Goal: Task Accomplishment & Management: Manage account settings

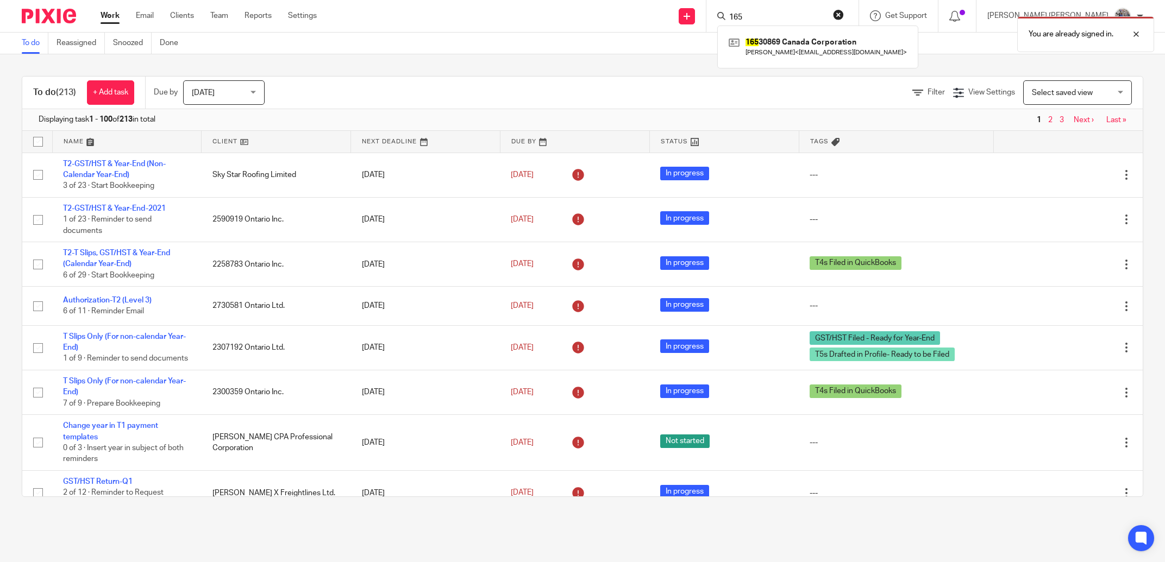
type input "165"
click at [813, 41] on div "You are already signed in." at bounding box center [867, 31] width 571 height 41
click at [813, 43] on div "You are already signed in." at bounding box center [867, 31] width 571 height 41
click at [790, 9] on div at bounding box center [782, 16] width 152 height 32
click at [791, 14] on input "Search" at bounding box center [777, 18] width 98 height 10
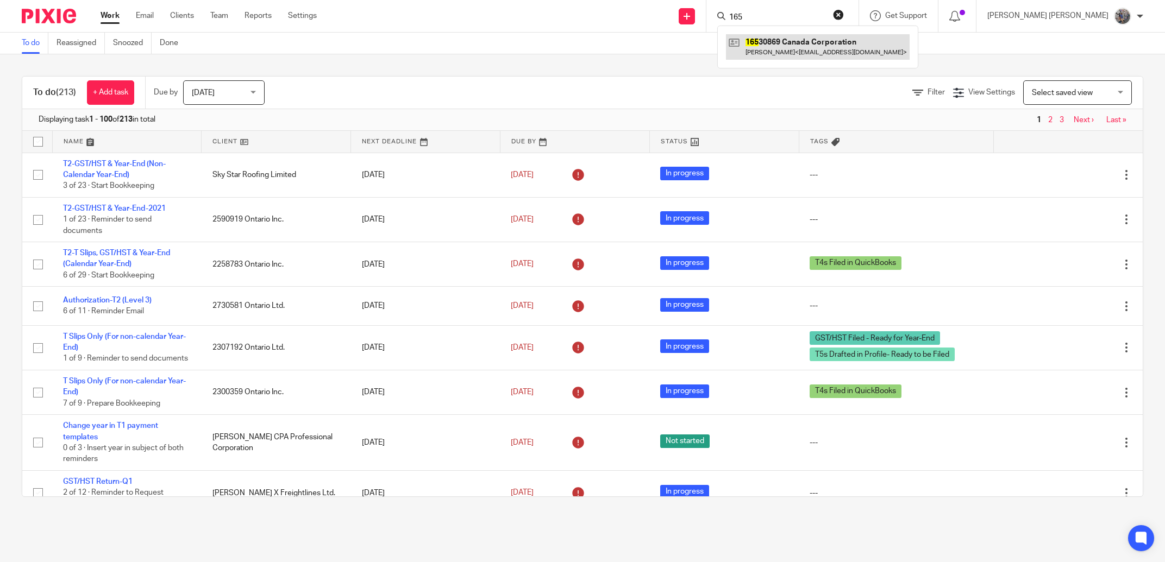
type input "165"
click at [806, 48] on link at bounding box center [818, 46] width 184 height 25
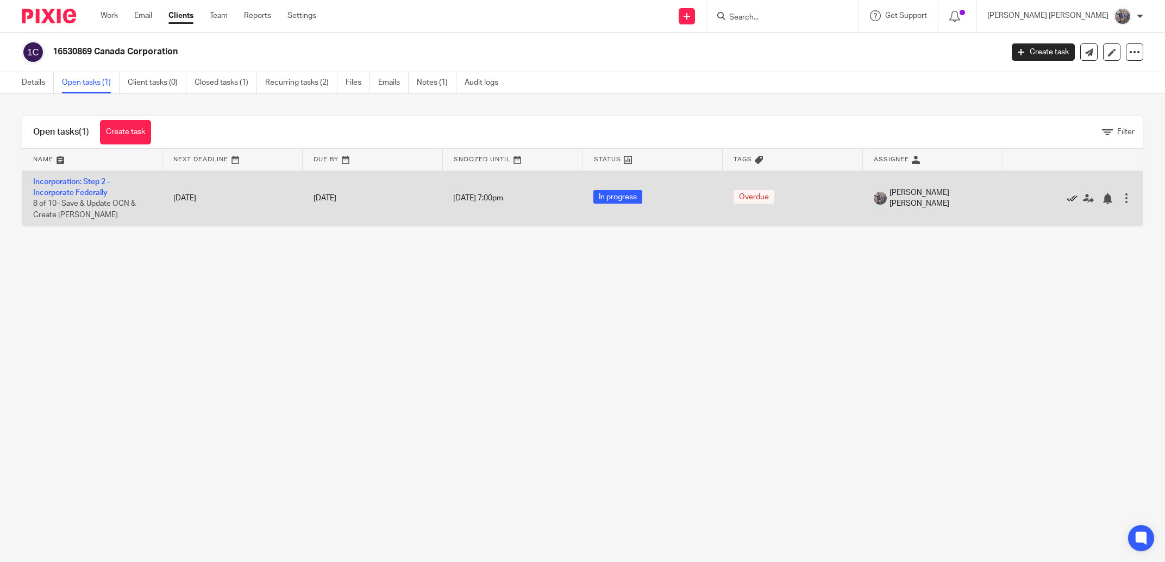
click at [1066, 199] on icon at bounding box center [1071, 198] width 11 height 11
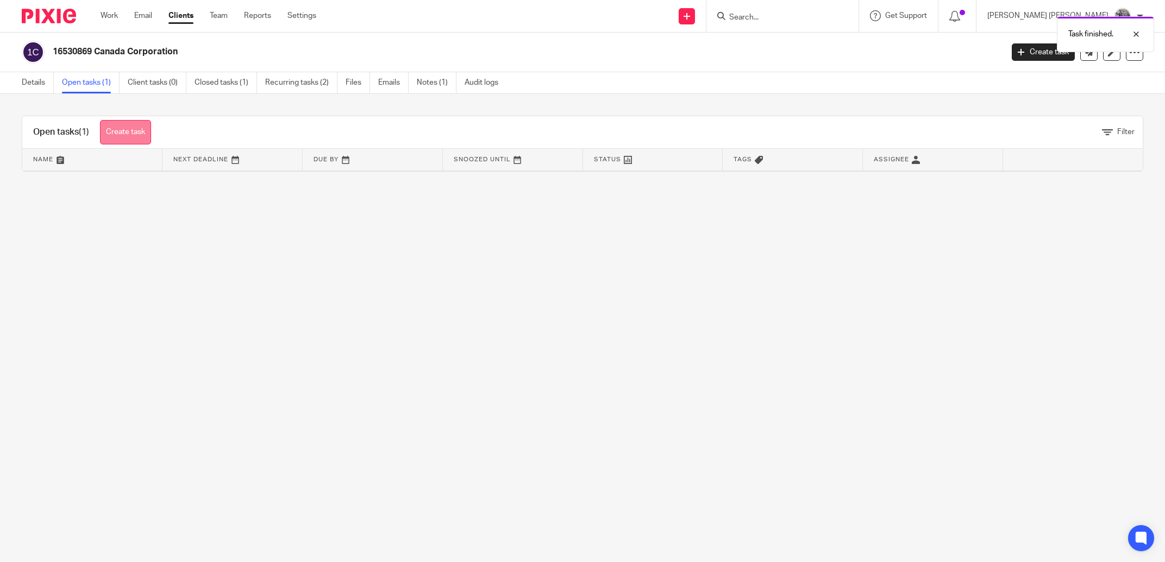
click at [116, 125] on link "Create task" at bounding box center [125, 132] width 51 height 24
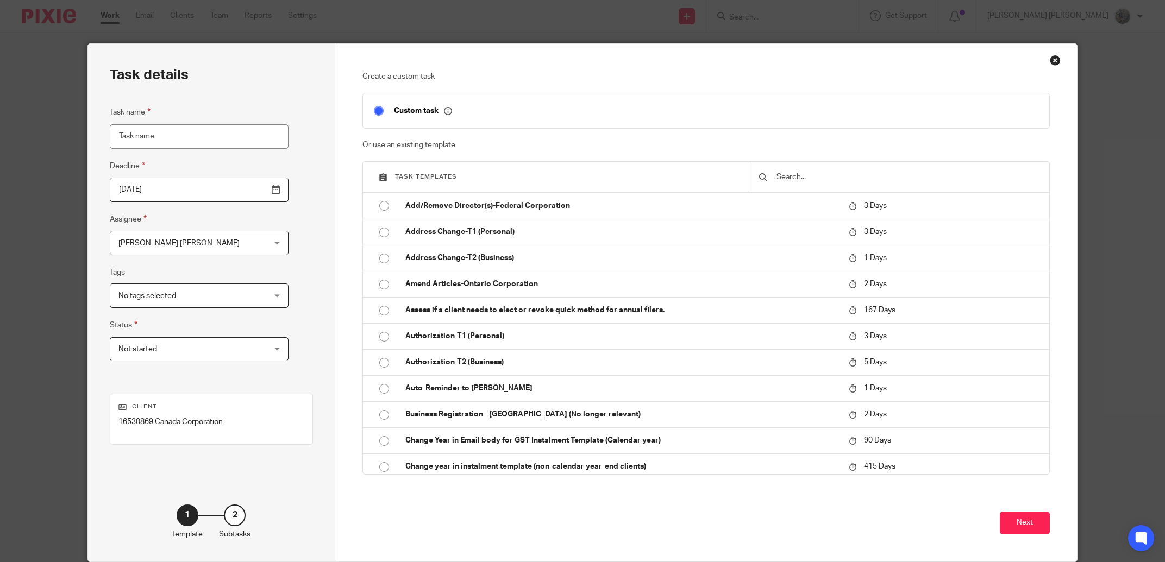
click at [783, 175] on input "text" at bounding box center [906, 177] width 263 height 12
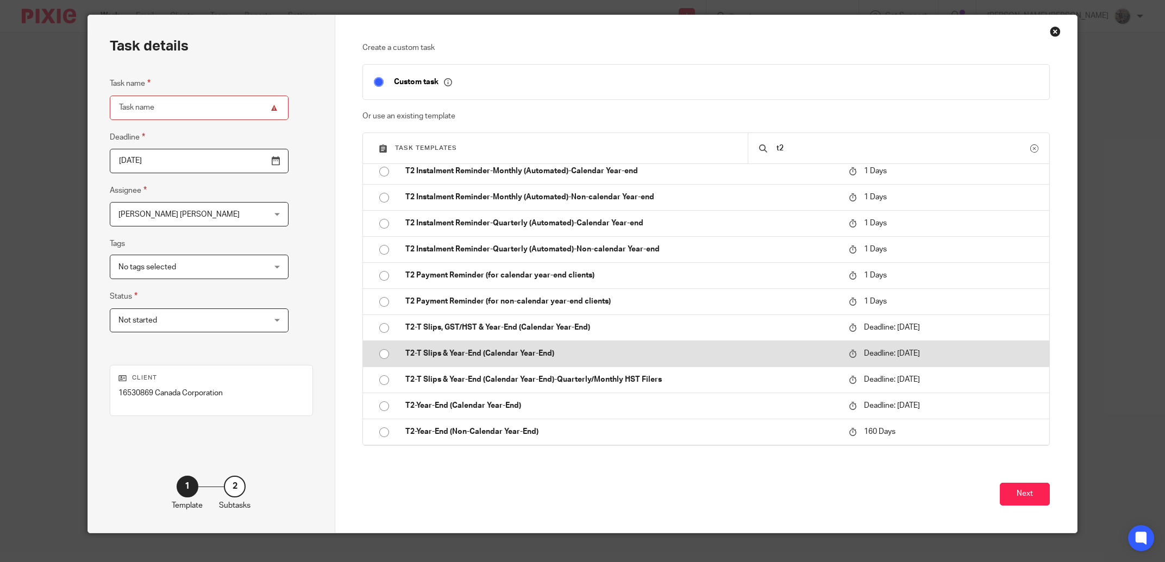
scroll to position [43, 0]
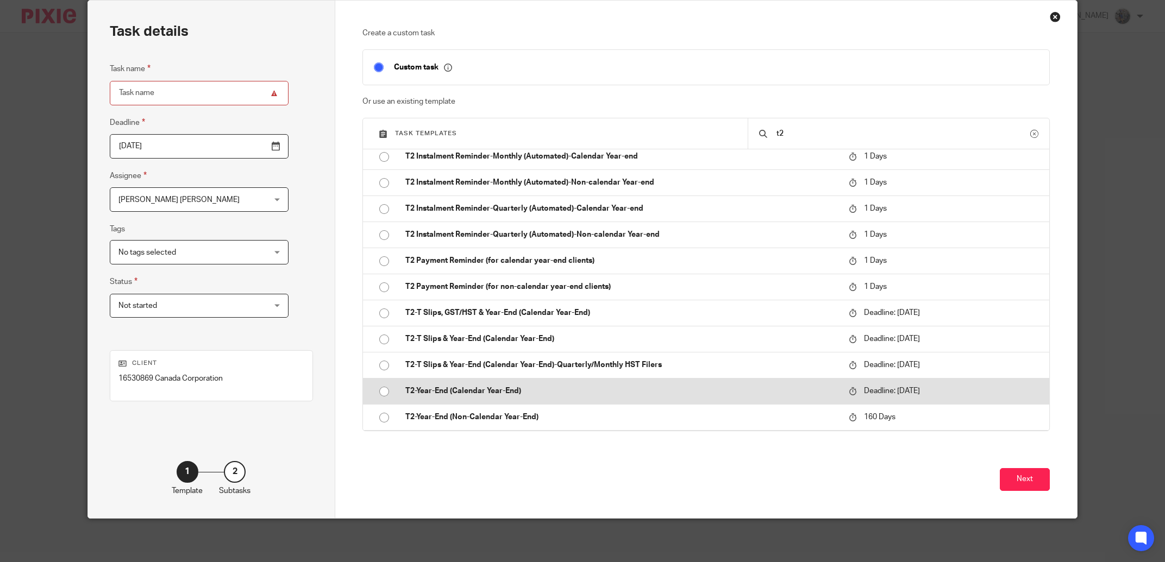
type input "t2"
click at [501, 394] on p "T2-Year-End (Calendar Year-End)" at bounding box center [621, 391] width 432 height 11
type input "2026-03-31"
type input "T2-Year-End (Calendar Year-End) - 2024"
checkbox input "false"
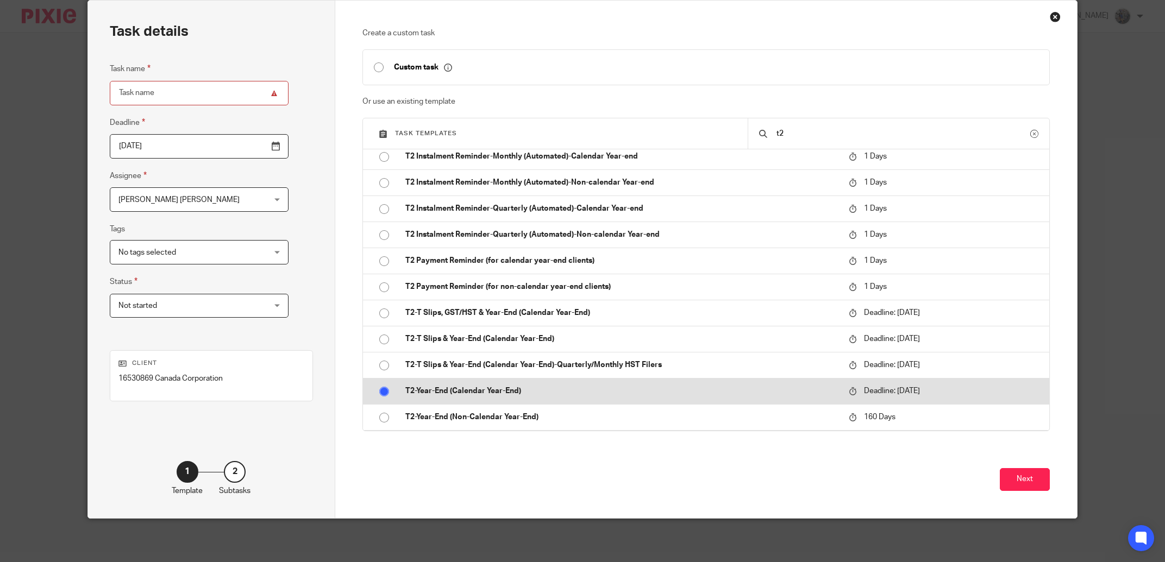
radio input "true"
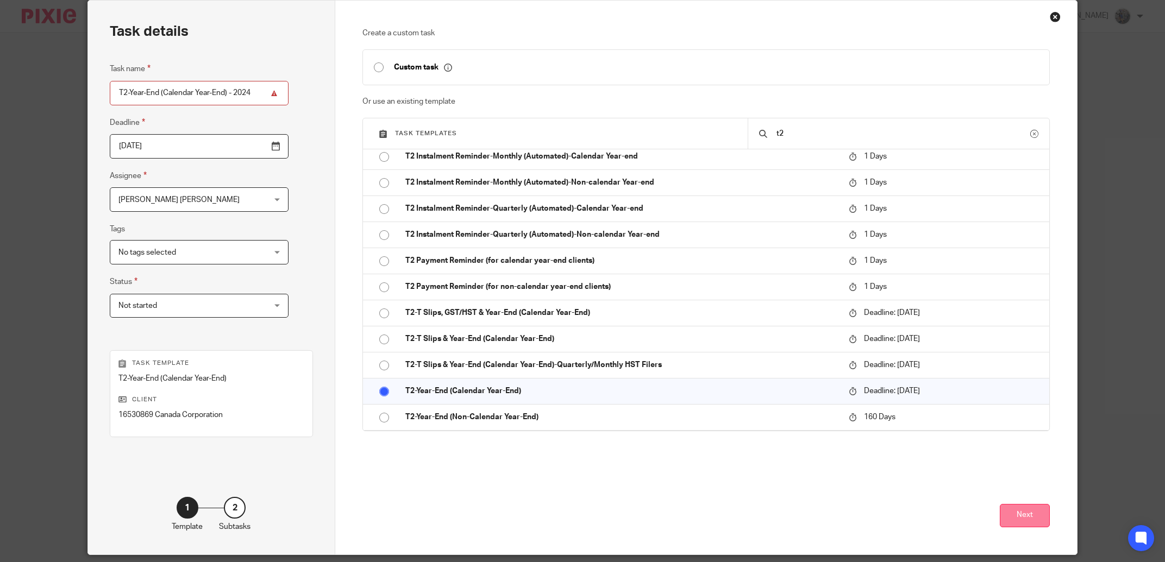
click at [1002, 516] on button "Next" at bounding box center [1025, 515] width 50 height 23
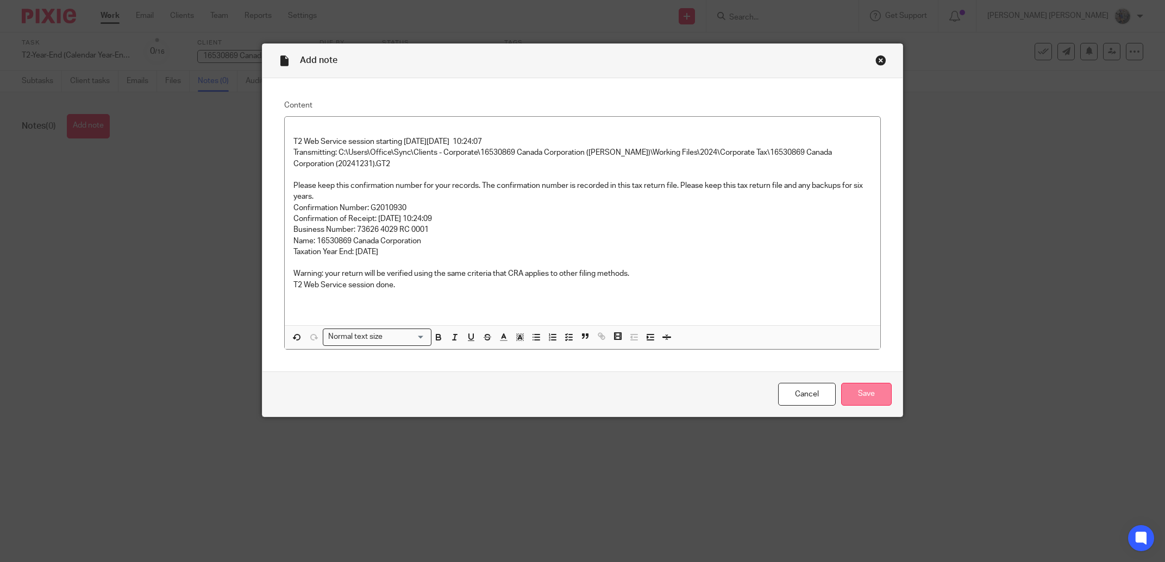
click at [852, 393] on input "Save" at bounding box center [866, 394] width 51 height 23
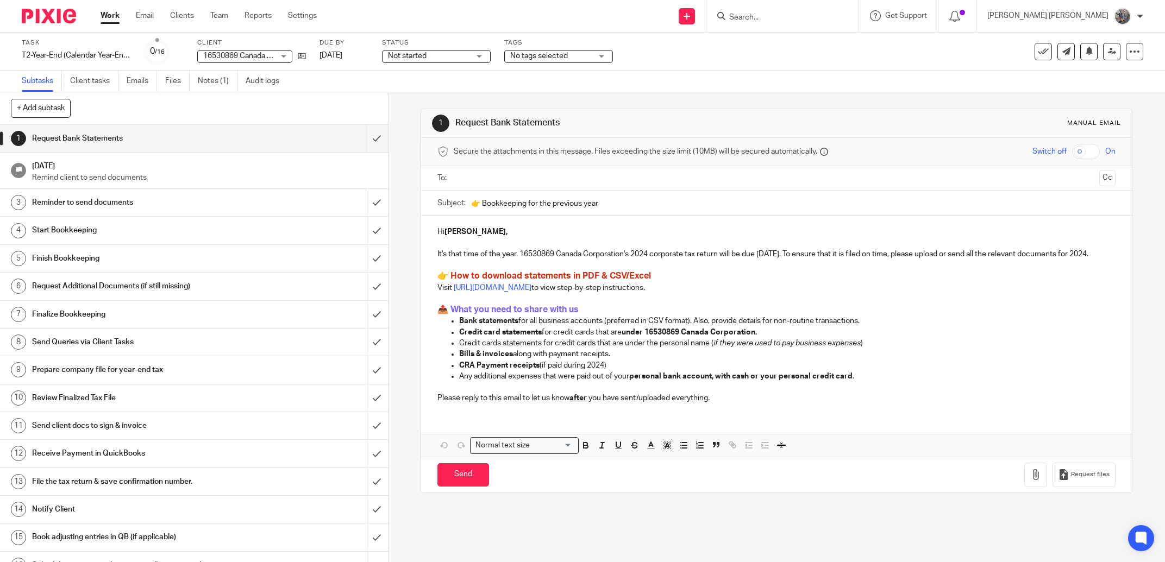
scroll to position [18, 0]
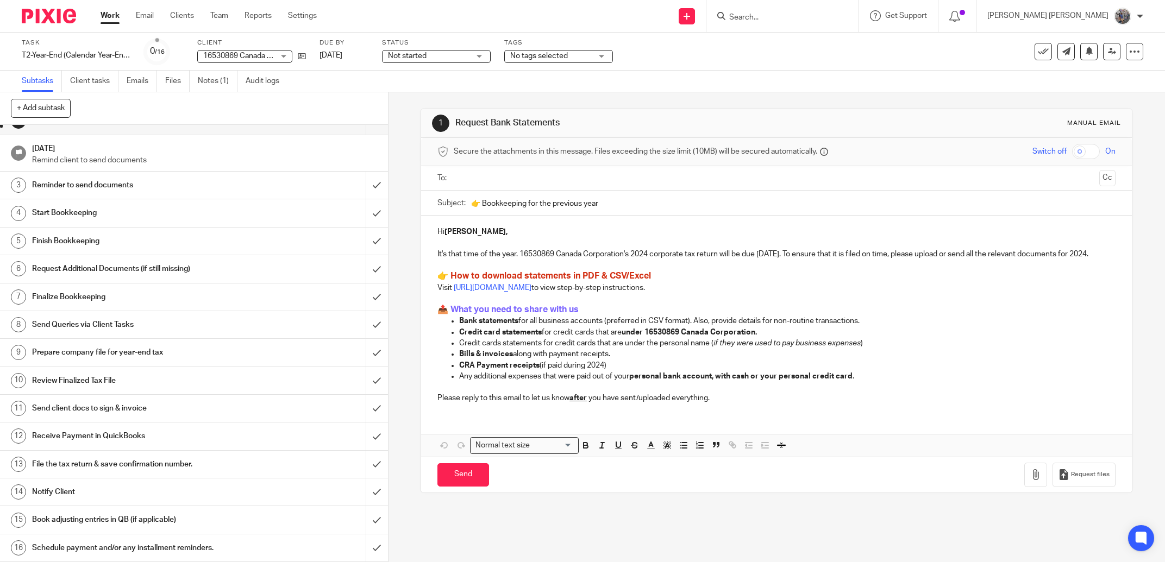
click at [247, 492] on div "Notify Client" at bounding box center [193, 492] width 323 height 16
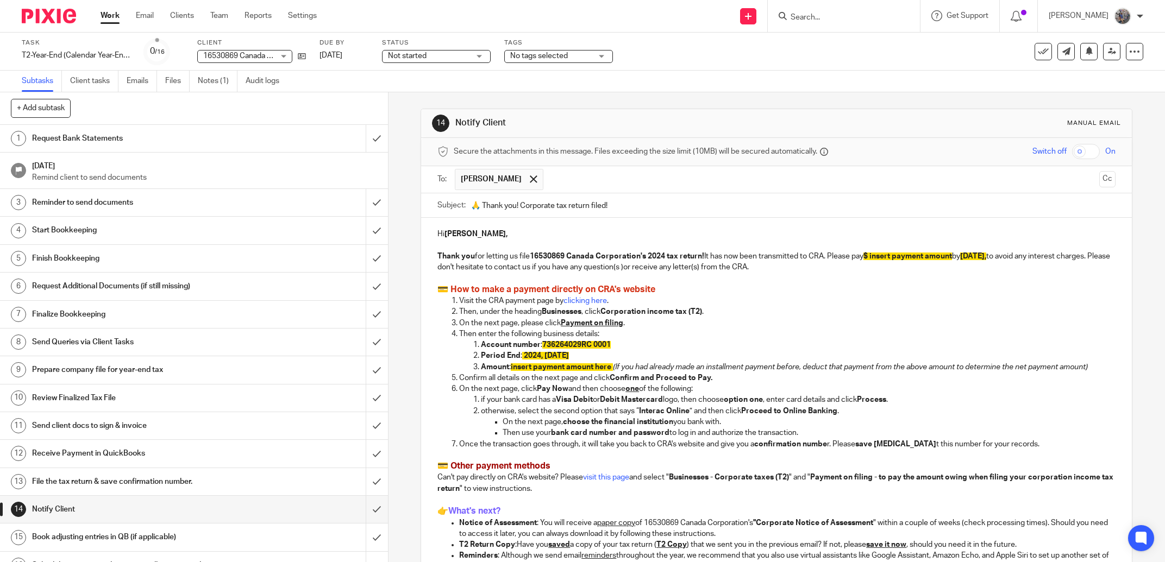
click at [539, 186] on div at bounding box center [533, 179] width 12 height 16
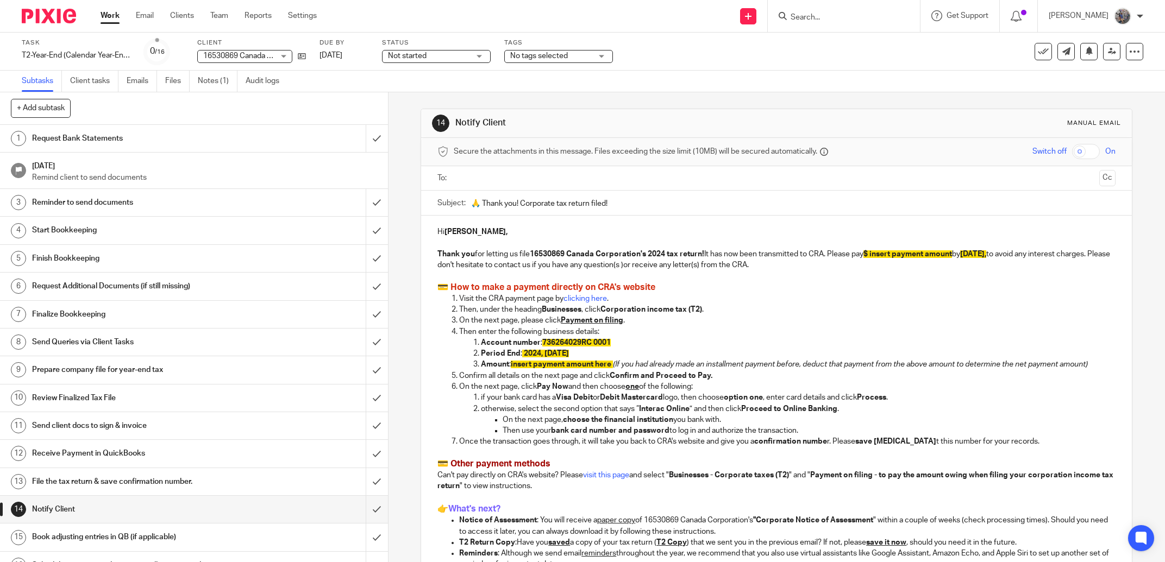
click at [541, 183] on input "text" at bounding box center [775, 178] width 637 height 12
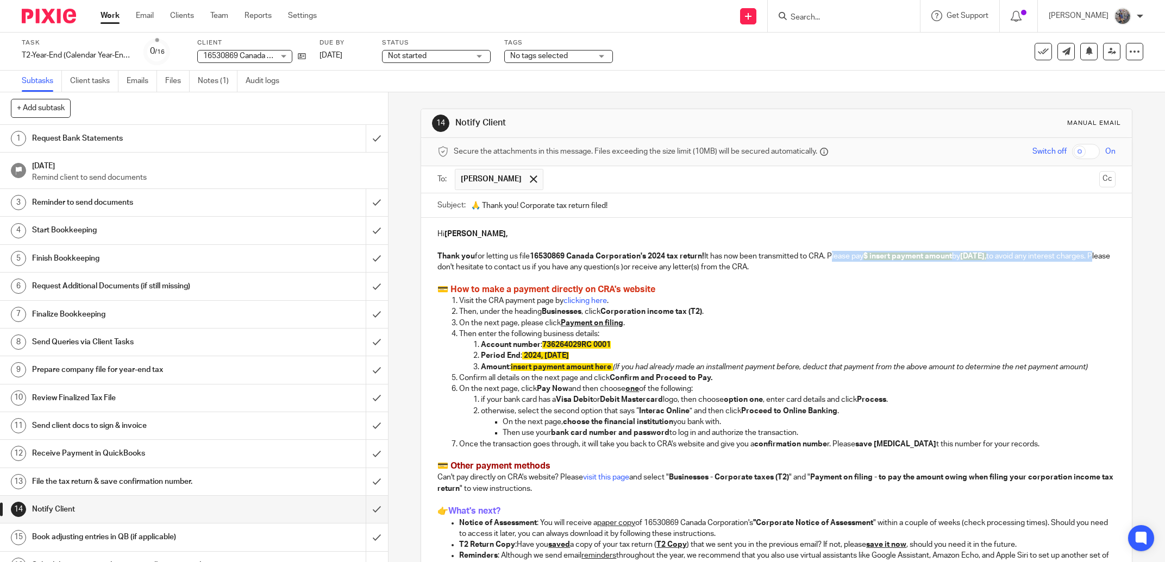
drag, startPoint x: 825, startPoint y: 254, endPoint x: 464, endPoint y: 271, distance: 361.1
click at [464, 271] on p "Thank you for letting us file 16530869 Canada Corporation's 2024 tax return! It…" at bounding box center [776, 256] width 678 height 33
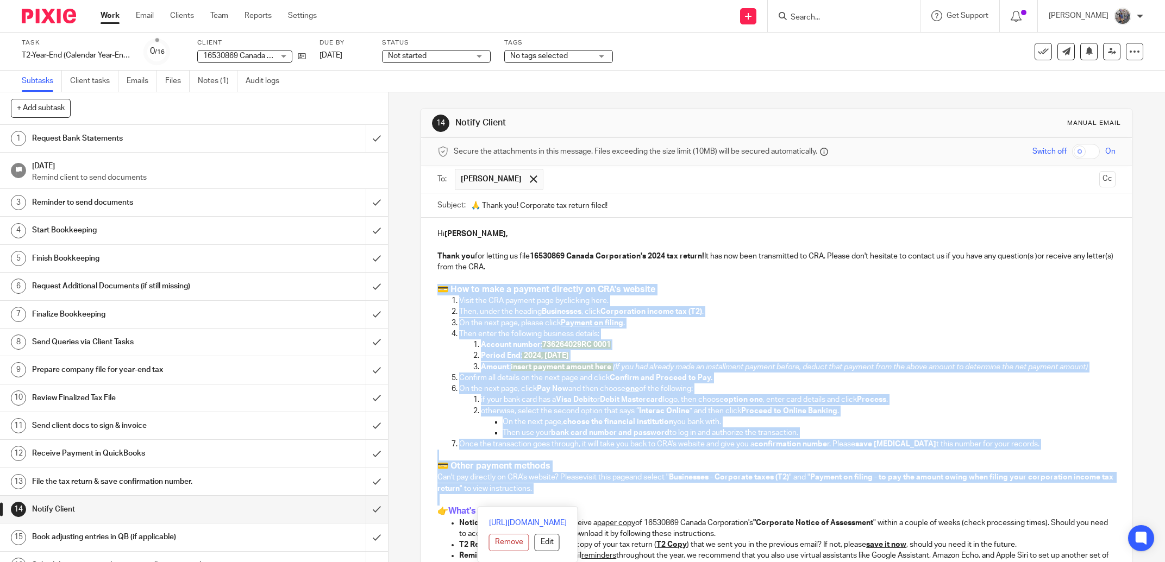
drag, startPoint x: 431, startPoint y: 291, endPoint x: 647, endPoint y: 502, distance: 302.3
click at [647, 502] on div "Hi [PERSON_NAME], Thank you for letting us file 16530869 Canada Corporation's 2…" at bounding box center [776, 538] width 711 height 640
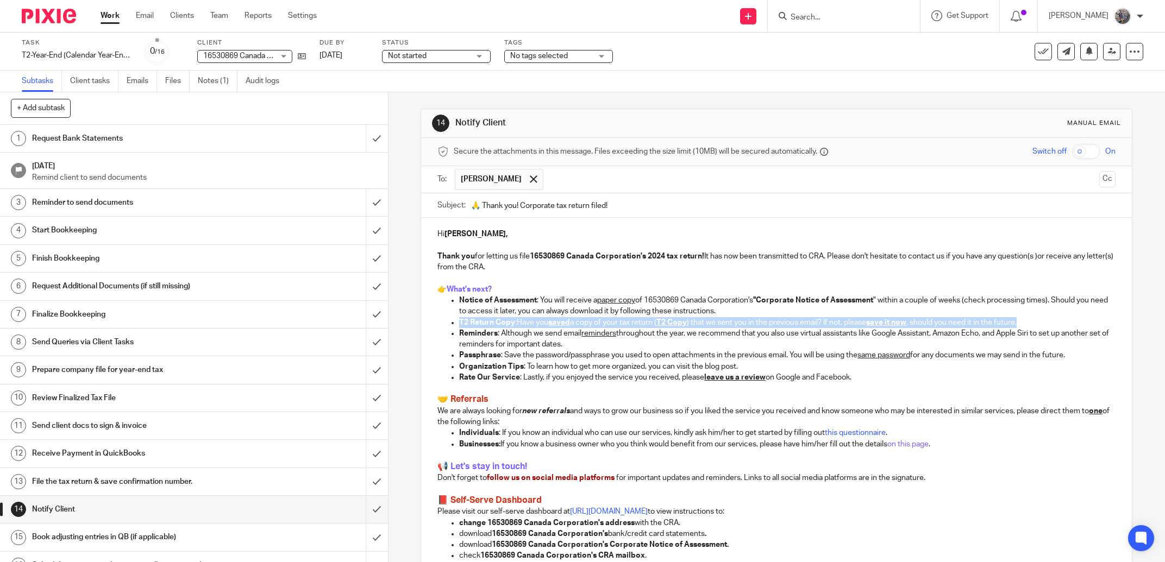
drag, startPoint x: 1027, startPoint y: 324, endPoint x: 436, endPoint y: 328, distance: 591.0
click at [437, 328] on ul "Notice of Assessment : You will receive a paper copy of 16530869 Canada Corpora…" at bounding box center [776, 339] width 678 height 88
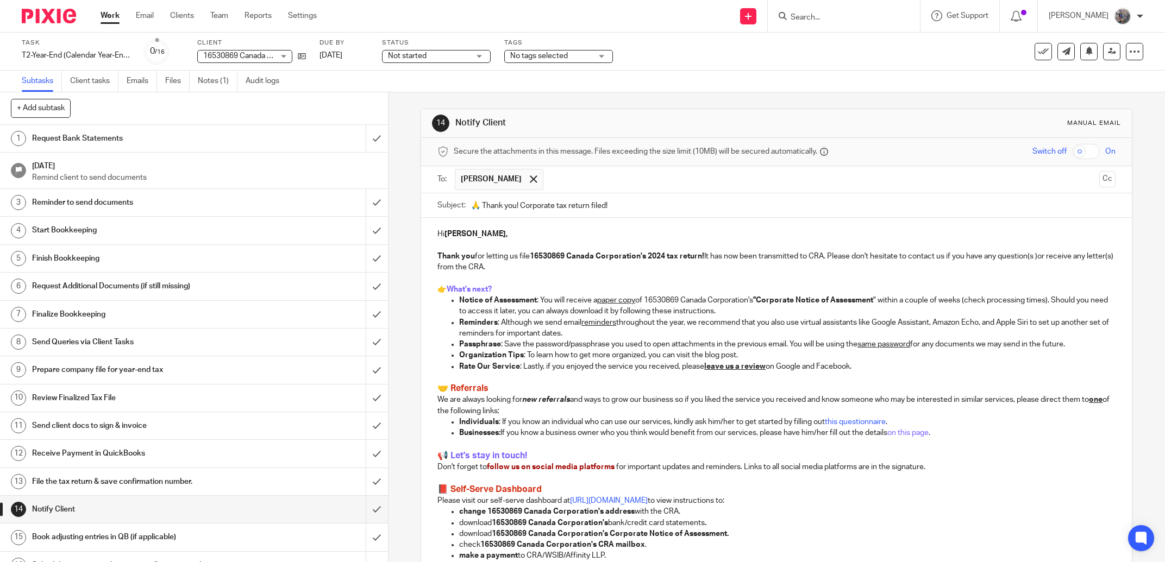
click at [948, 350] on p "Organization Tips : To learn how to get more organized, you can visit the blog …" at bounding box center [787, 355] width 656 height 11
click at [950, 348] on p "Passphrase : Save the password/passphrase you used to open attachments in the p…" at bounding box center [787, 344] width 656 height 11
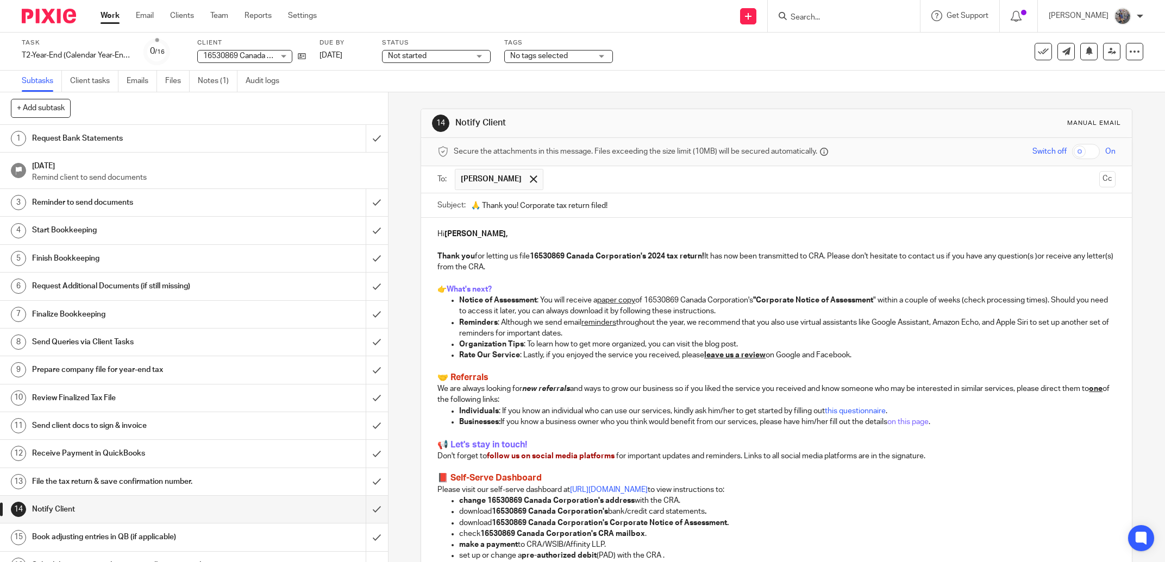
click at [681, 345] on p "Organization Tips : To learn how to get more organized, you can visit the blog …" at bounding box center [787, 344] width 656 height 11
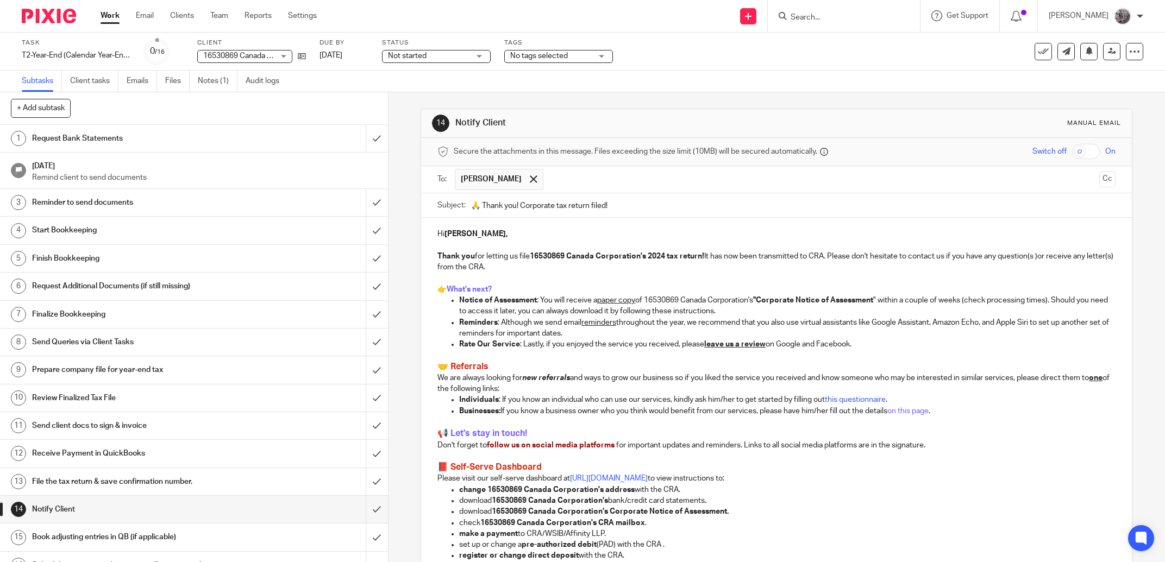
click at [680, 349] on p "Rate Our Service : Lastly, if you enjoyed the service you received, please leav…" at bounding box center [787, 344] width 656 height 11
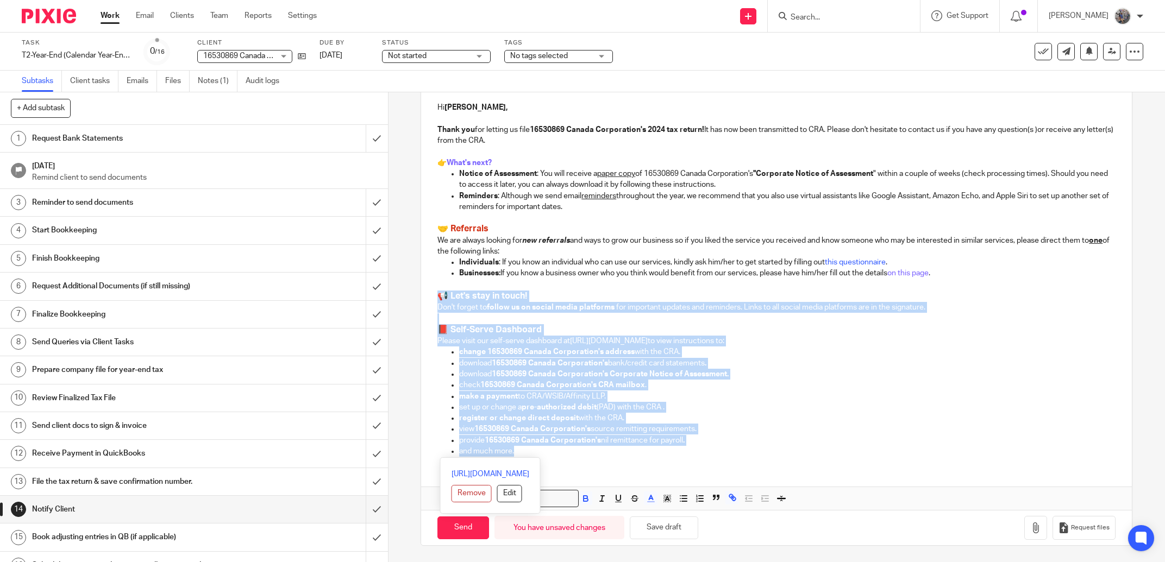
drag, startPoint x: 435, startPoint y: 424, endPoint x: 644, endPoint y: 584, distance: 263.1
click at [644, 562] on div "14 Notify Client Manual email Secure the attachments in this message. Files exc…" at bounding box center [776, 327] width 776 height 470
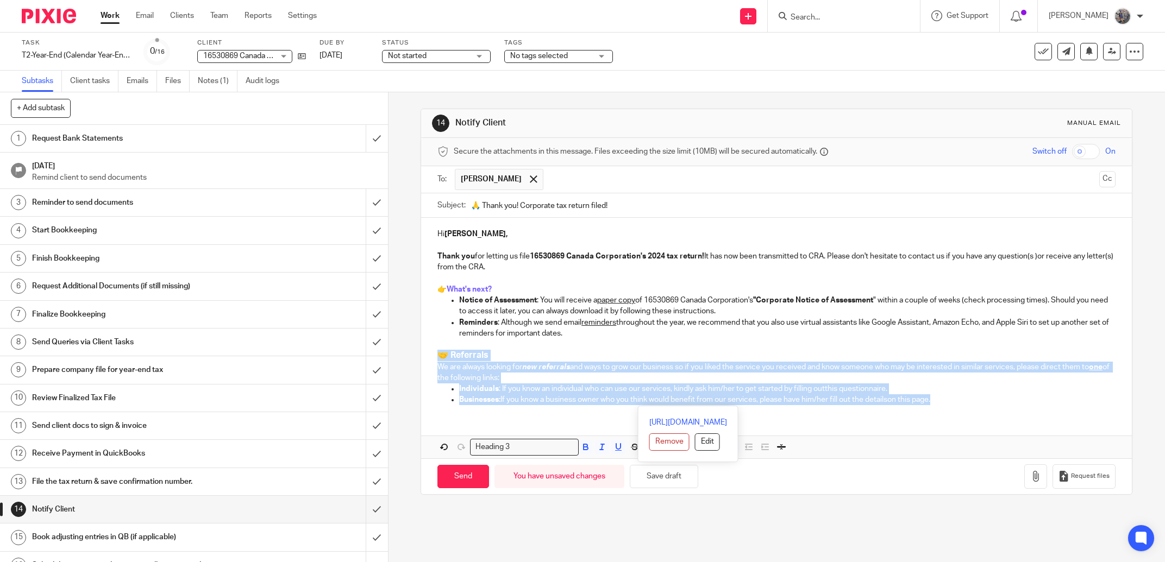
drag, startPoint x: 955, startPoint y: 337, endPoint x: 411, endPoint y: 357, distance: 544.7
click at [411, 357] on div "14 Notify Client Manual email Secure the attachments in this message. Files exc…" at bounding box center [776, 327] width 776 height 470
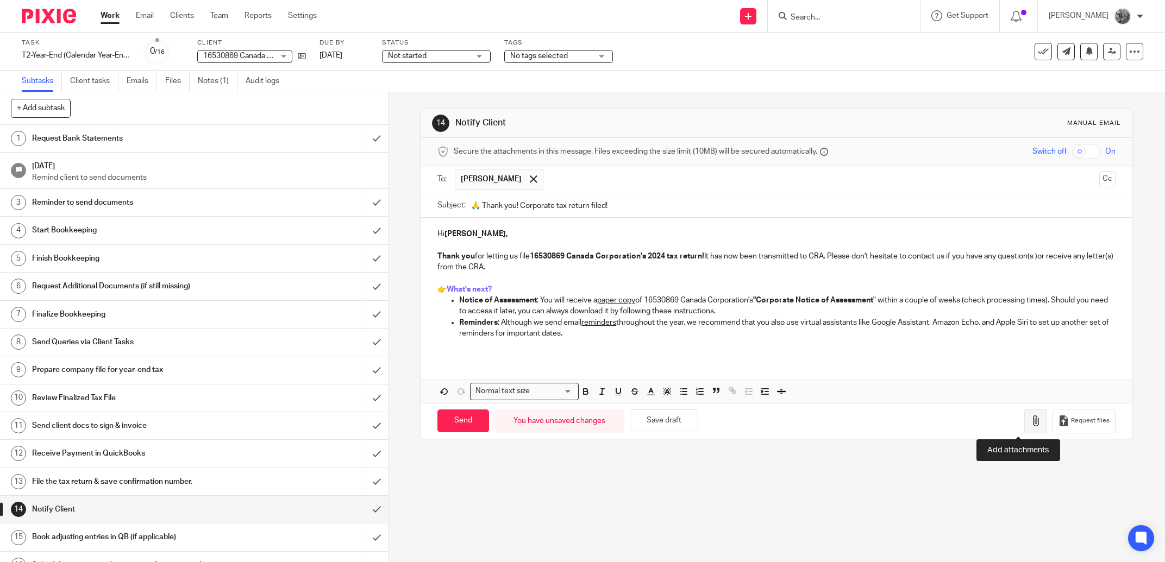
click at [1030, 422] on icon "button" at bounding box center [1035, 421] width 11 height 11
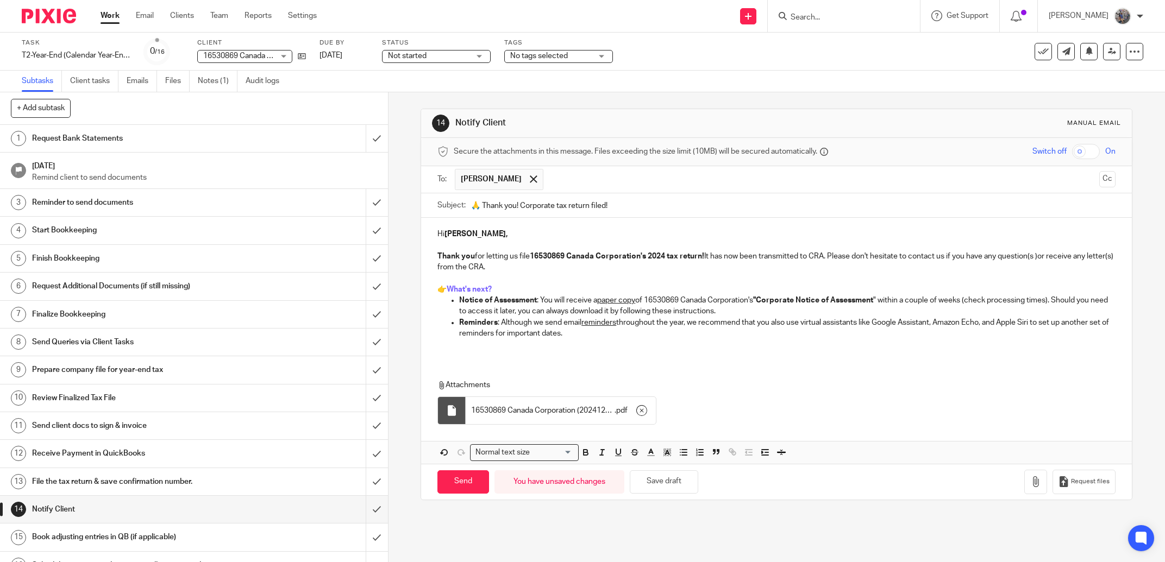
click at [1072, 156] on input "checkbox" at bounding box center [1086, 151] width 28 height 15
checkbox input "true"
click at [517, 204] on input "🙏 Thank you! Corporate tax return filed!" at bounding box center [793, 205] width 644 height 24
type input "🙏 Thank you! 2024 Corporate tax return filed!"
click at [459, 493] on input "Send" at bounding box center [463, 481] width 52 height 23
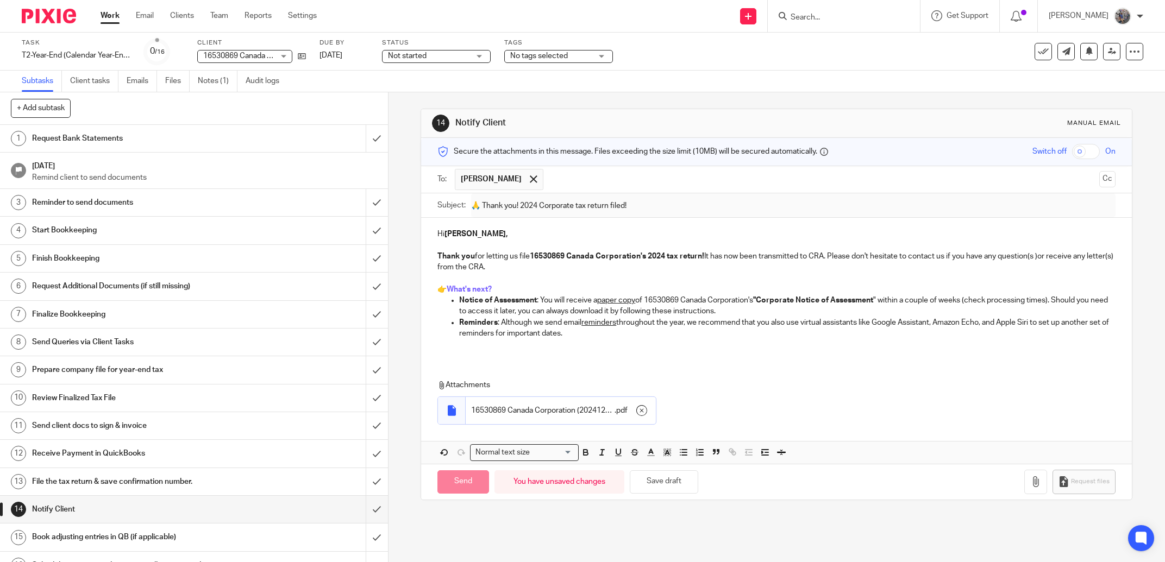
checkbox input "false"
type input "Sent"
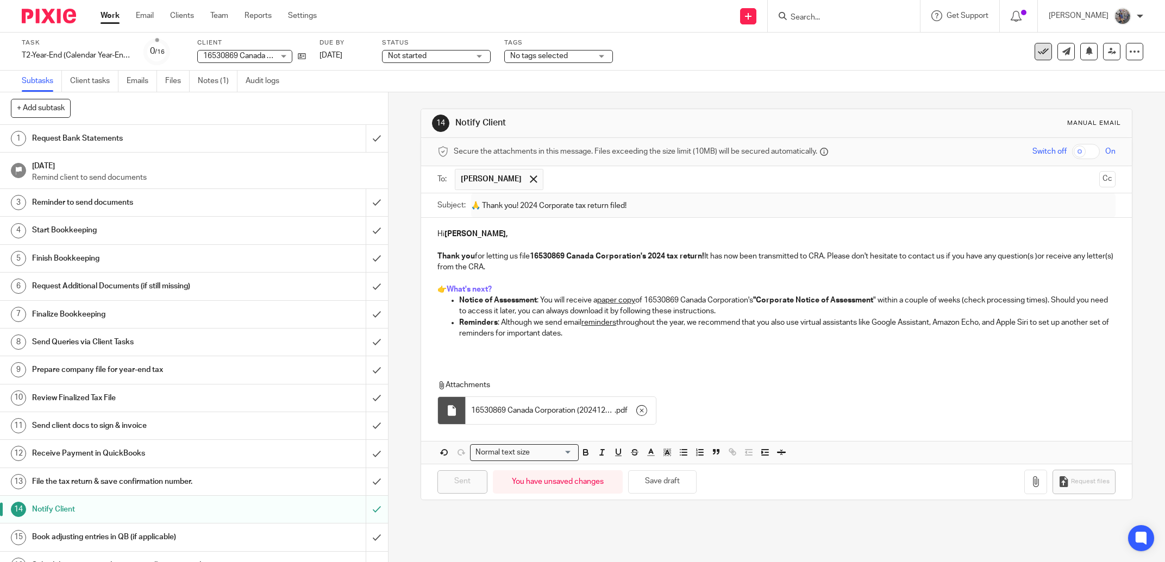
click at [1038, 51] on icon at bounding box center [1043, 51] width 11 height 11
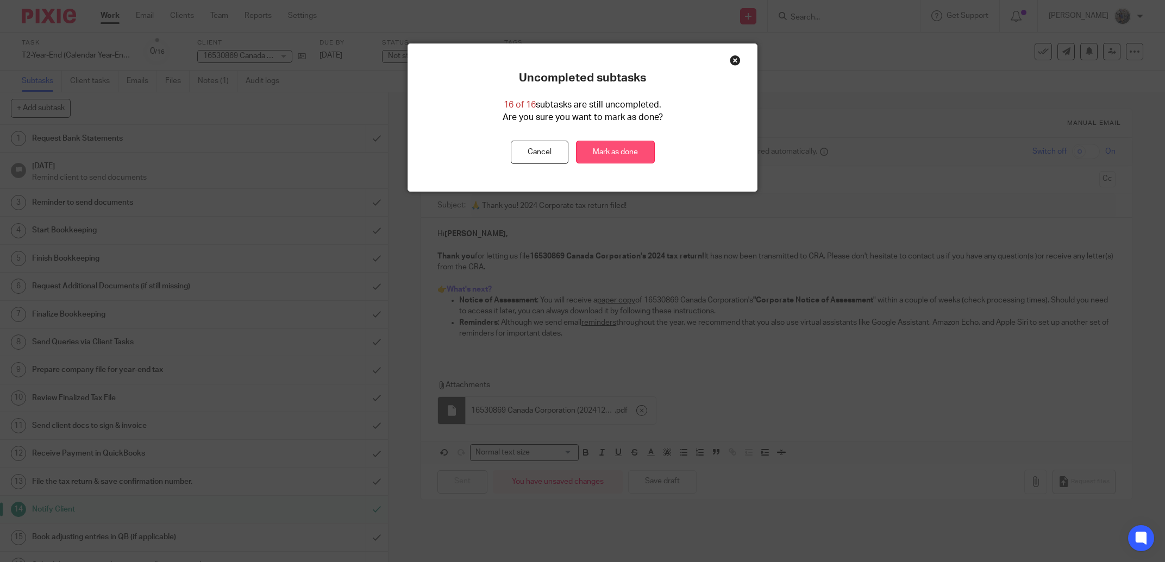
click at [608, 152] on link "Mark as done" at bounding box center [615, 152] width 79 height 23
